Goal: Contribute content: Contribute content

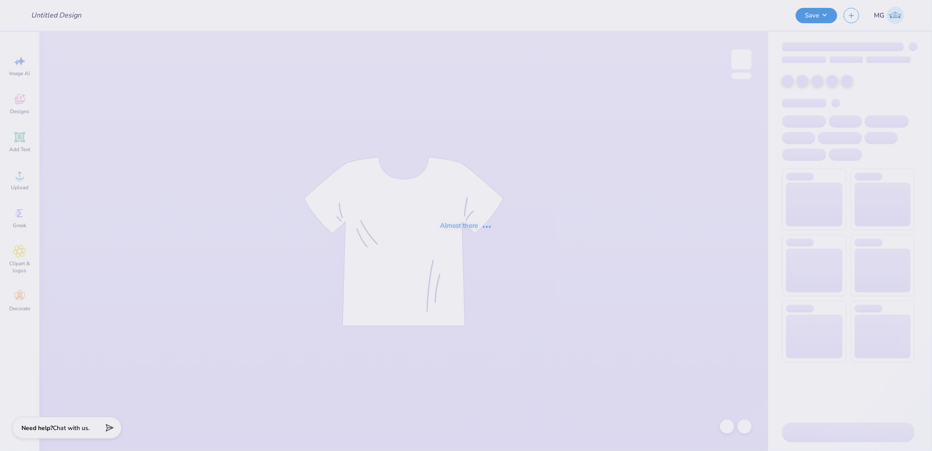
type input "fiji x Pi phi"
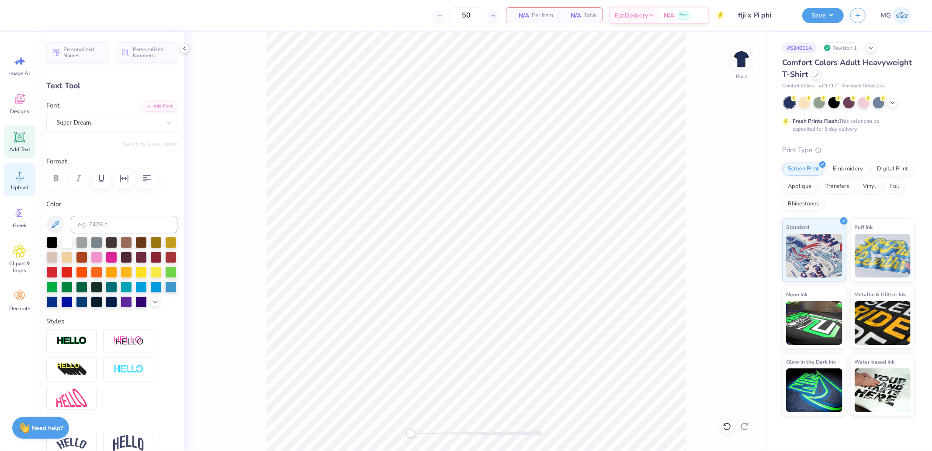
click at [28, 166] on div "Upload" at bounding box center [19, 179] width 31 height 33
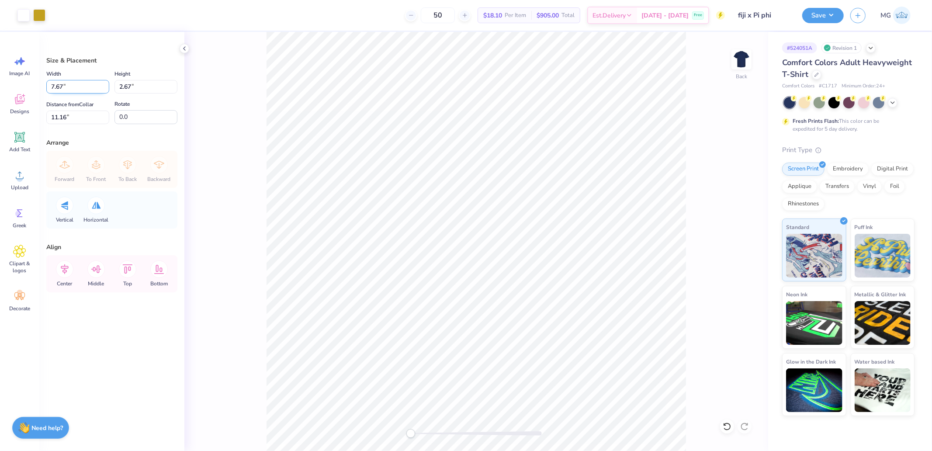
click at [71, 90] on input "7.67" at bounding box center [77, 87] width 63 height 14
type input "4.00"
type input "1.40"
click at [66, 116] on input "3.64" at bounding box center [77, 118] width 63 height 14
type input "3"
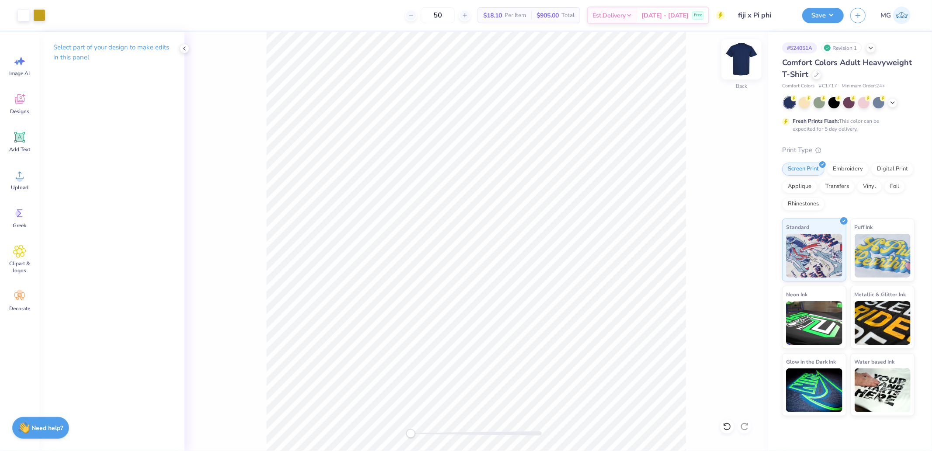
click at [745, 53] on img at bounding box center [741, 59] width 35 height 35
click at [19, 175] on icon at bounding box center [19, 175] width 13 height 13
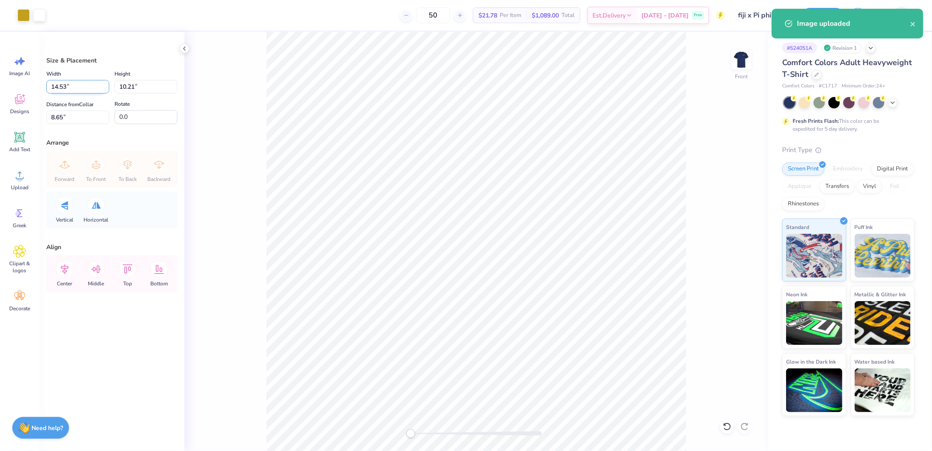
click at [68, 87] on input "14.53" at bounding box center [77, 87] width 63 height 14
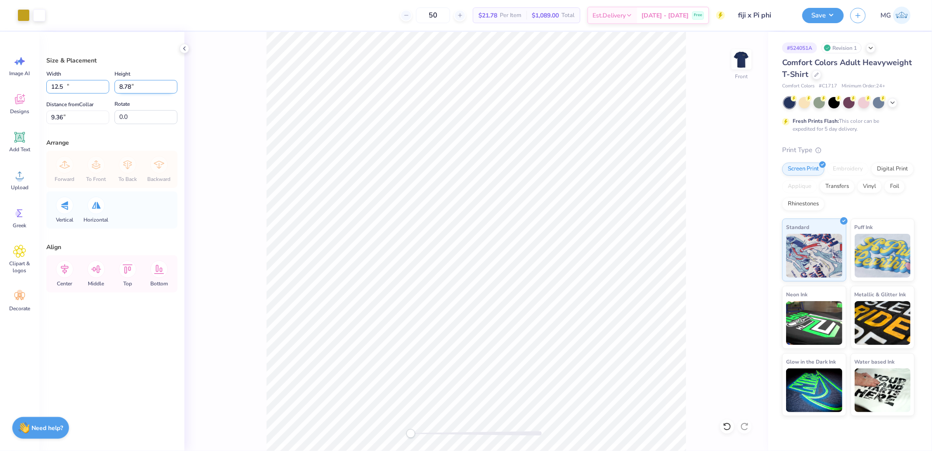
type input "12.50"
type input "8.78"
click at [90, 124] on input "9.36" at bounding box center [77, 118] width 63 height 14
type input "3"
click at [828, 10] on button "Save" at bounding box center [823, 14] width 42 height 15
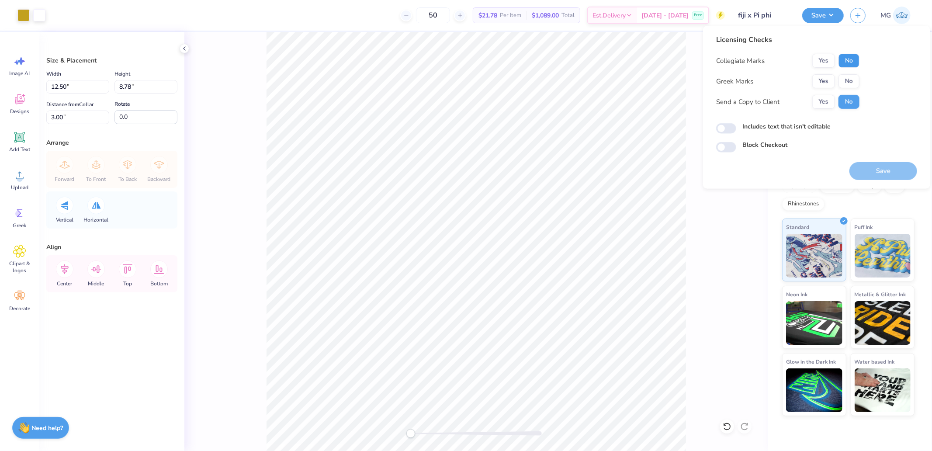
click at [853, 55] on button "No" at bounding box center [849, 61] width 21 height 14
click at [836, 79] on div "Yes No" at bounding box center [835, 81] width 47 height 14
click at [832, 81] on button "Yes" at bounding box center [823, 81] width 23 height 14
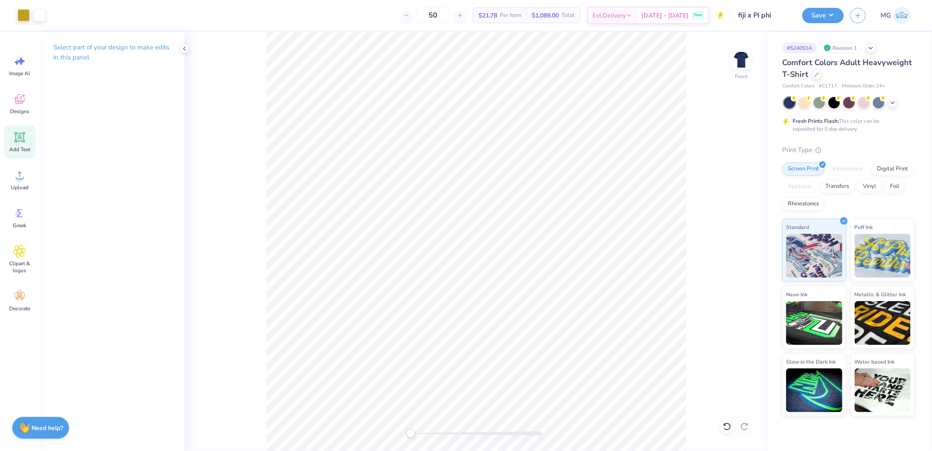
click at [18, 141] on icon at bounding box center [19, 137] width 10 height 10
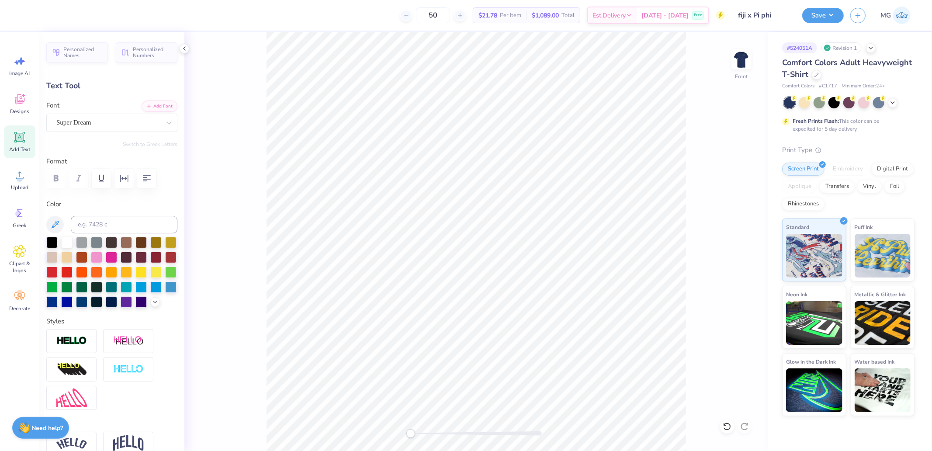
scroll to position [7, 1]
type textarea "2025"
type input "5.53"
click at [109, 119] on div "Super Dream" at bounding box center [108, 123] width 106 height 14
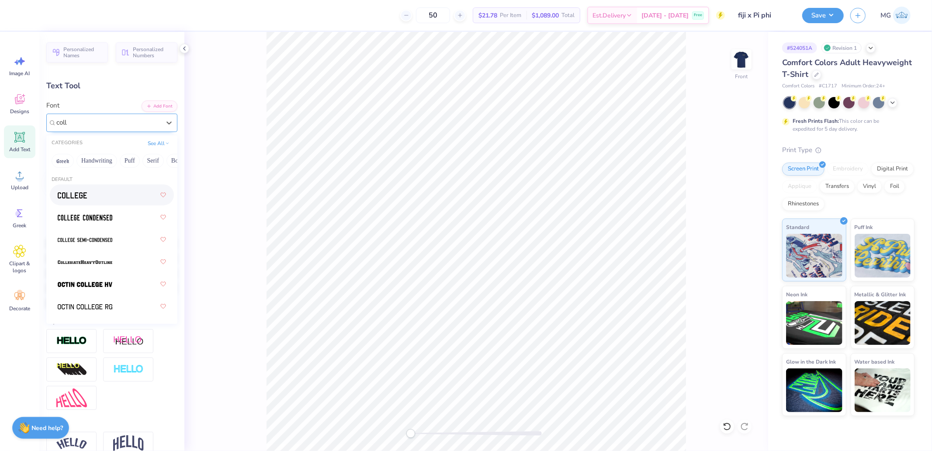
click at [101, 198] on div at bounding box center [112, 195] width 108 height 16
type input "coll"
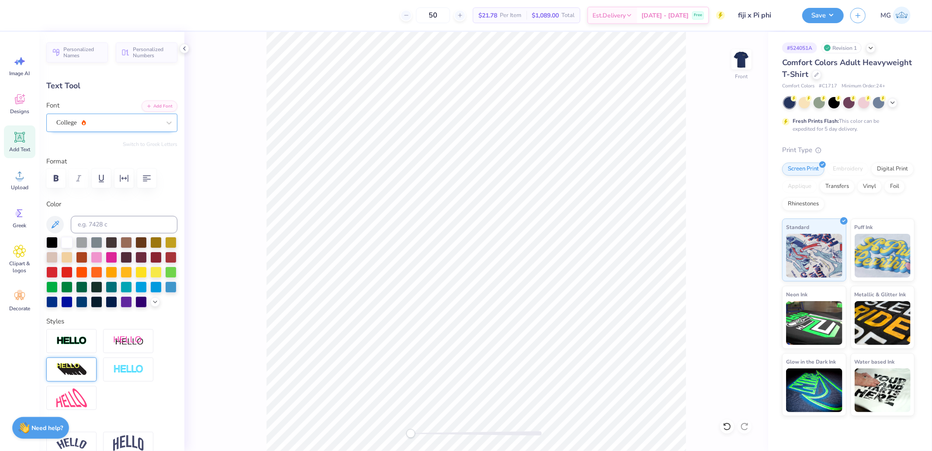
type input "1.15"
type input "0.43"
type input "12.14"
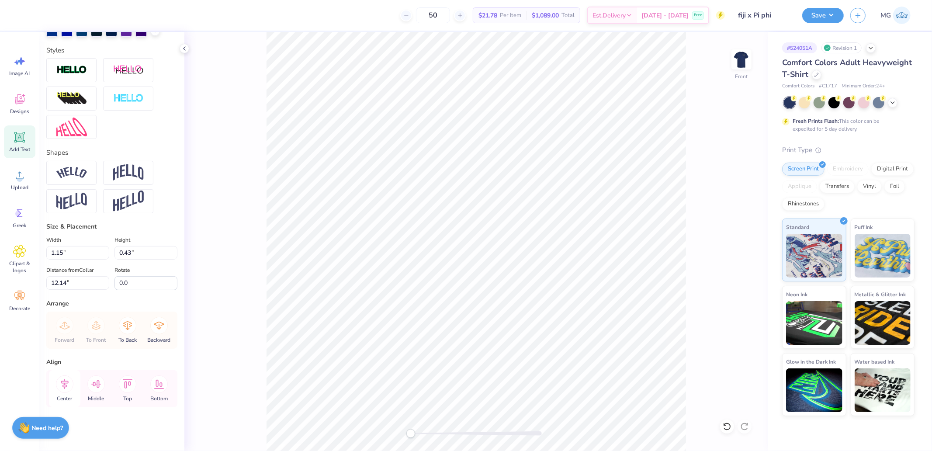
click at [63, 387] on icon at bounding box center [65, 384] width 8 height 10
click at [132, 281] on input "0.0" at bounding box center [145, 283] width 63 height 14
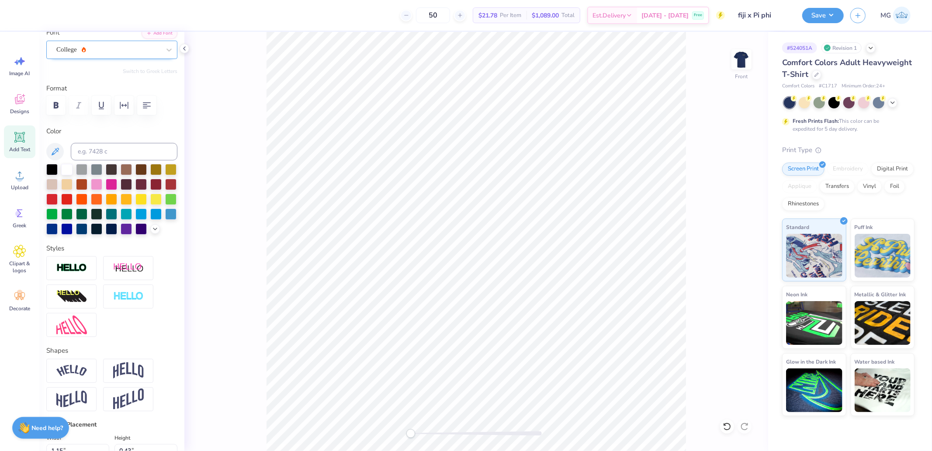
scroll to position [33, 0]
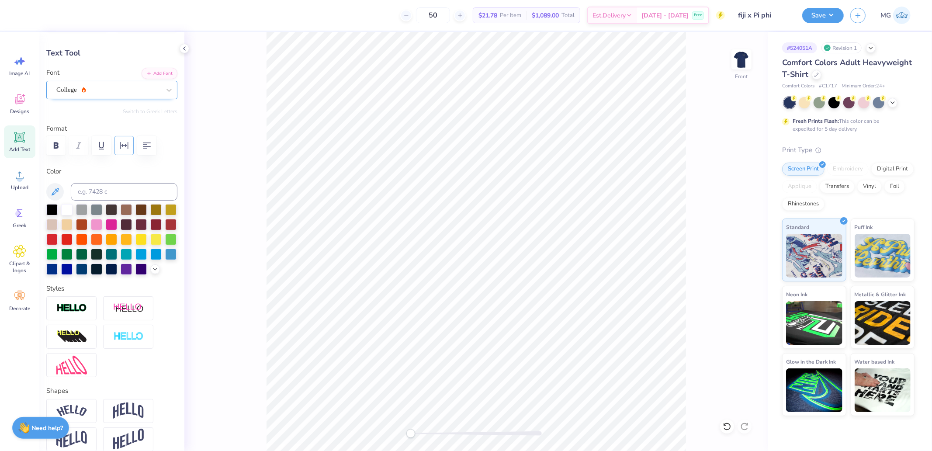
click at [130, 145] on button "button" at bounding box center [123, 145] width 19 height 19
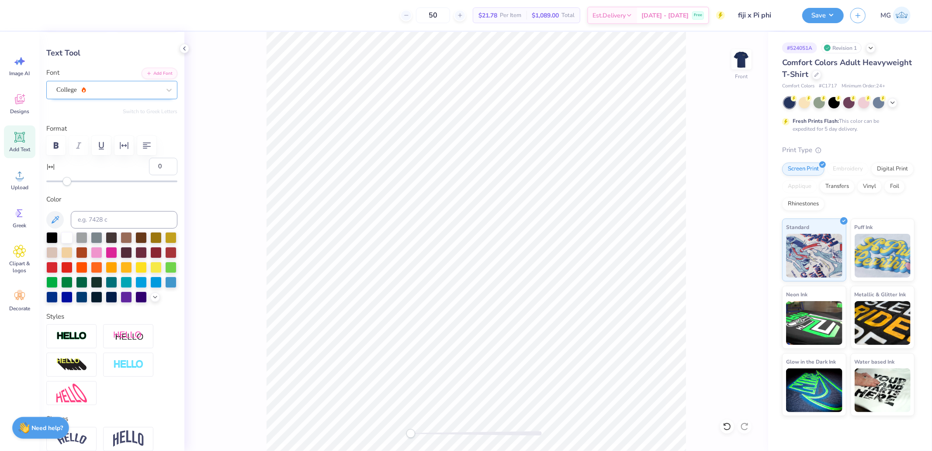
drag, startPoint x: 151, startPoint y: 166, endPoint x: 137, endPoint y: 169, distance: 14.6
click at [137, 169] on div "0" at bounding box center [111, 172] width 131 height 28
type input "50"
type input "2.09"
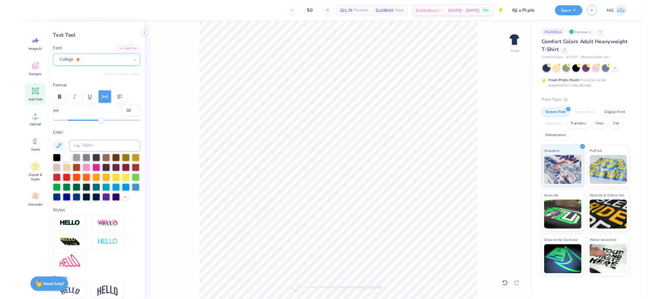
scroll to position [313, 0]
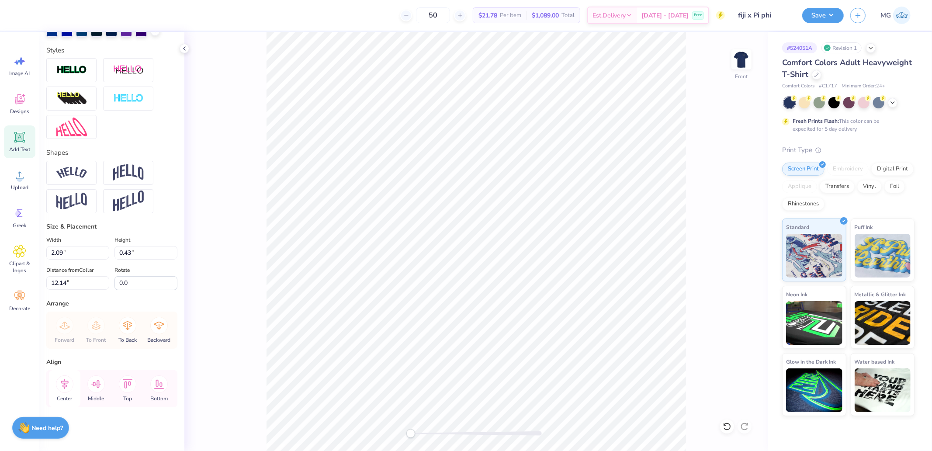
click at [66, 386] on icon at bounding box center [65, 384] width 8 height 10
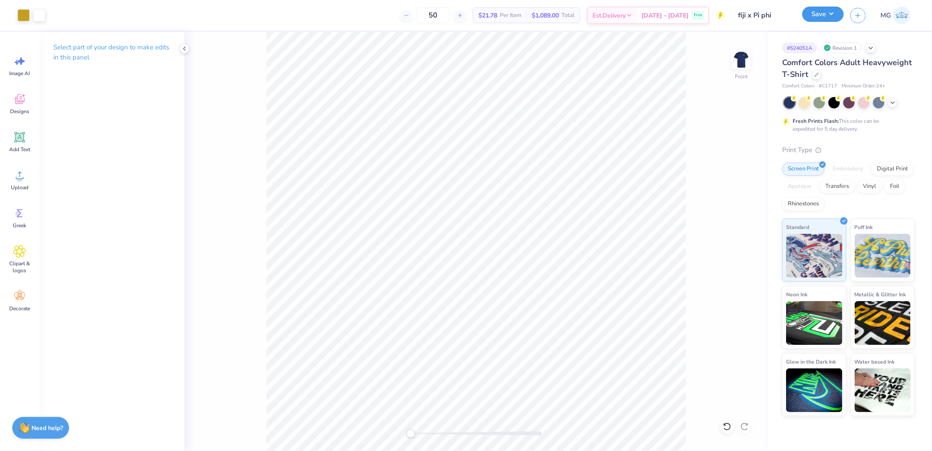
click at [823, 16] on button "Save" at bounding box center [823, 14] width 42 height 15
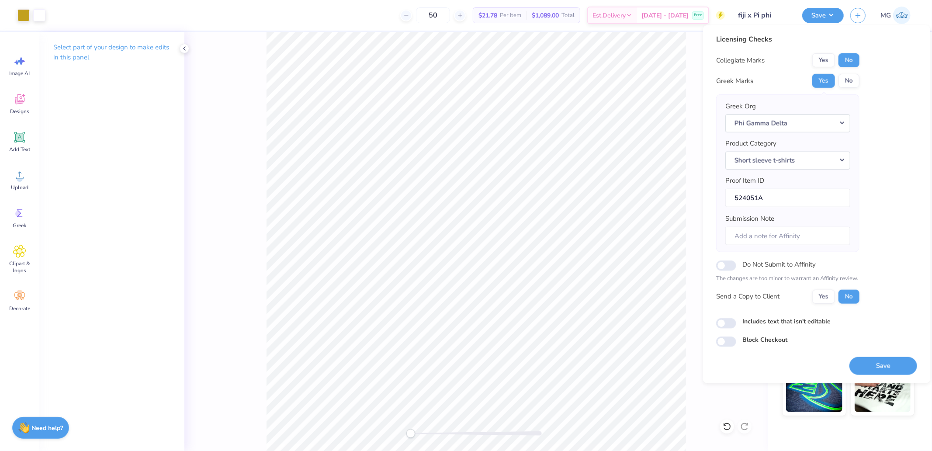
drag, startPoint x: 878, startPoint y: 365, endPoint x: 866, endPoint y: 355, distance: 16.5
click at [879, 365] on button "Save" at bounding box center [884, 366] width 68 height 18
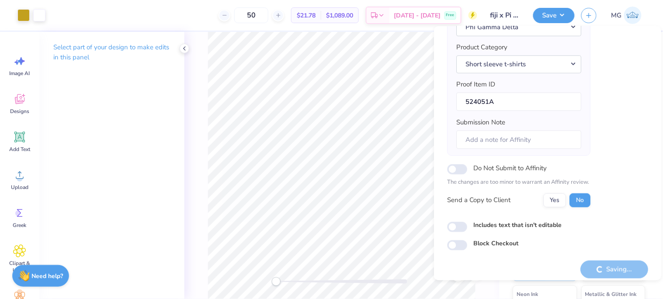
scroll to position [104, 0]
